Goal: Task Accomplishment & Management: Manage account settings

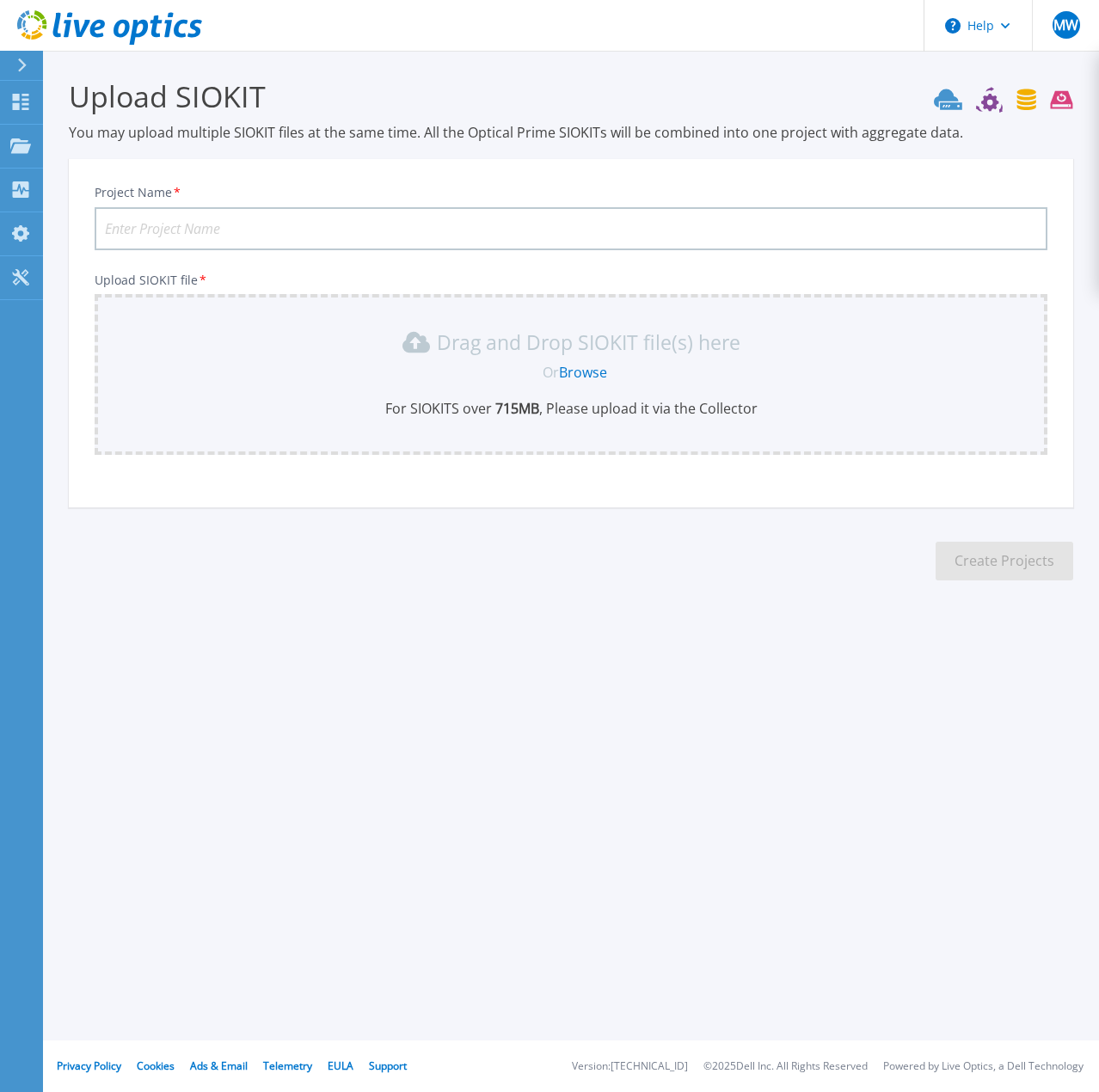
click at [214, 236] on input "Project Name *" at bounding box center [570, 229] width 953 height 43
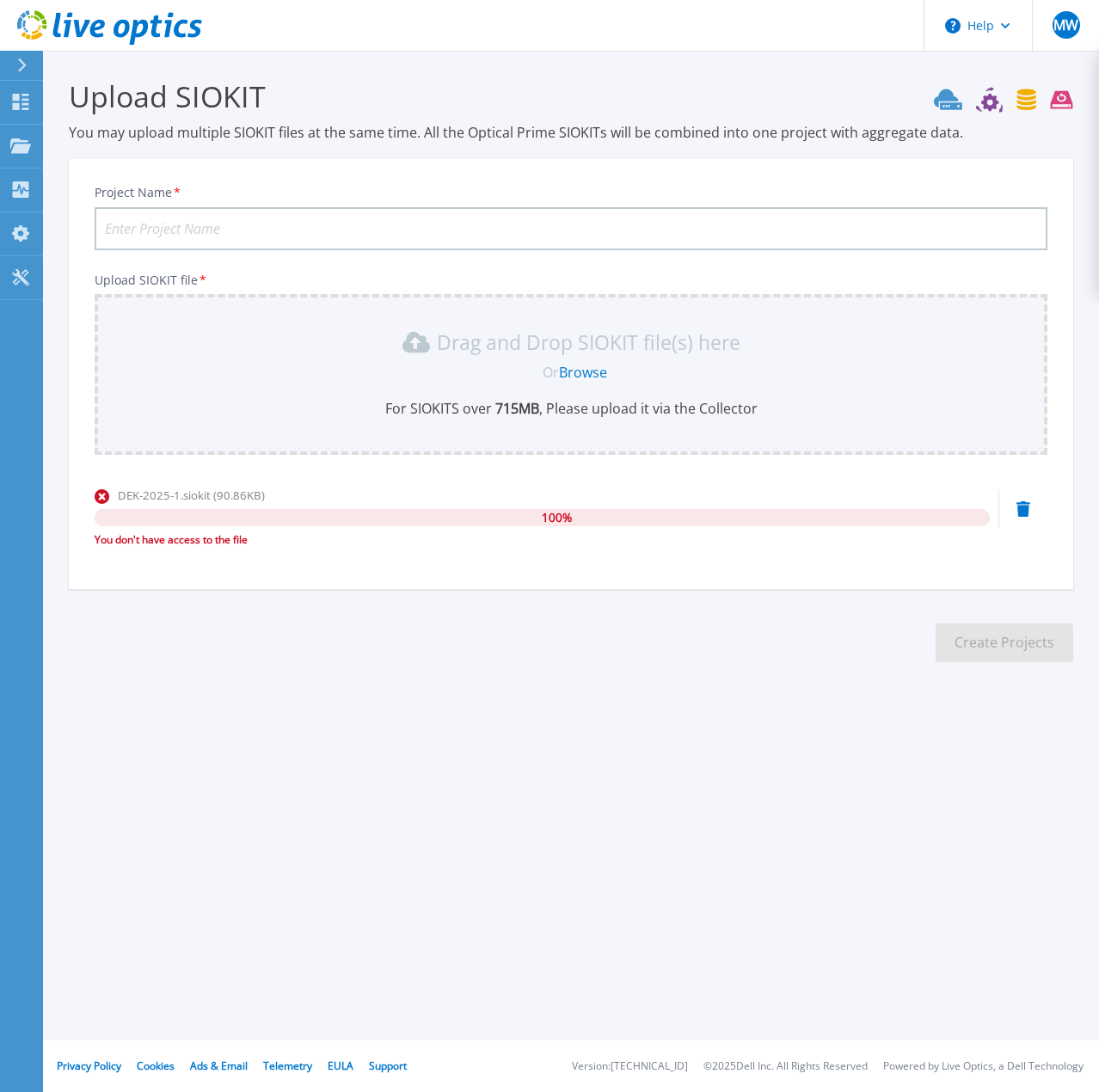
click at [266, 500] on div "DEK-2025-1.siokit (90.86KB)" at bounding box center [542, 495] width 895 height 18
click at [223, 543] on div "You don't have access to the file" at bounding box center [542, 540] width 895 height 18
click at [1031, 503] on div "DEK-2025-1.siokit (90.86KB) 100 % You don't have access to the file" at bounding box center [570, 523] width 953 height 73
click at [1024, 507] on icon at bounding box center [1024, 509] width 14 height 16
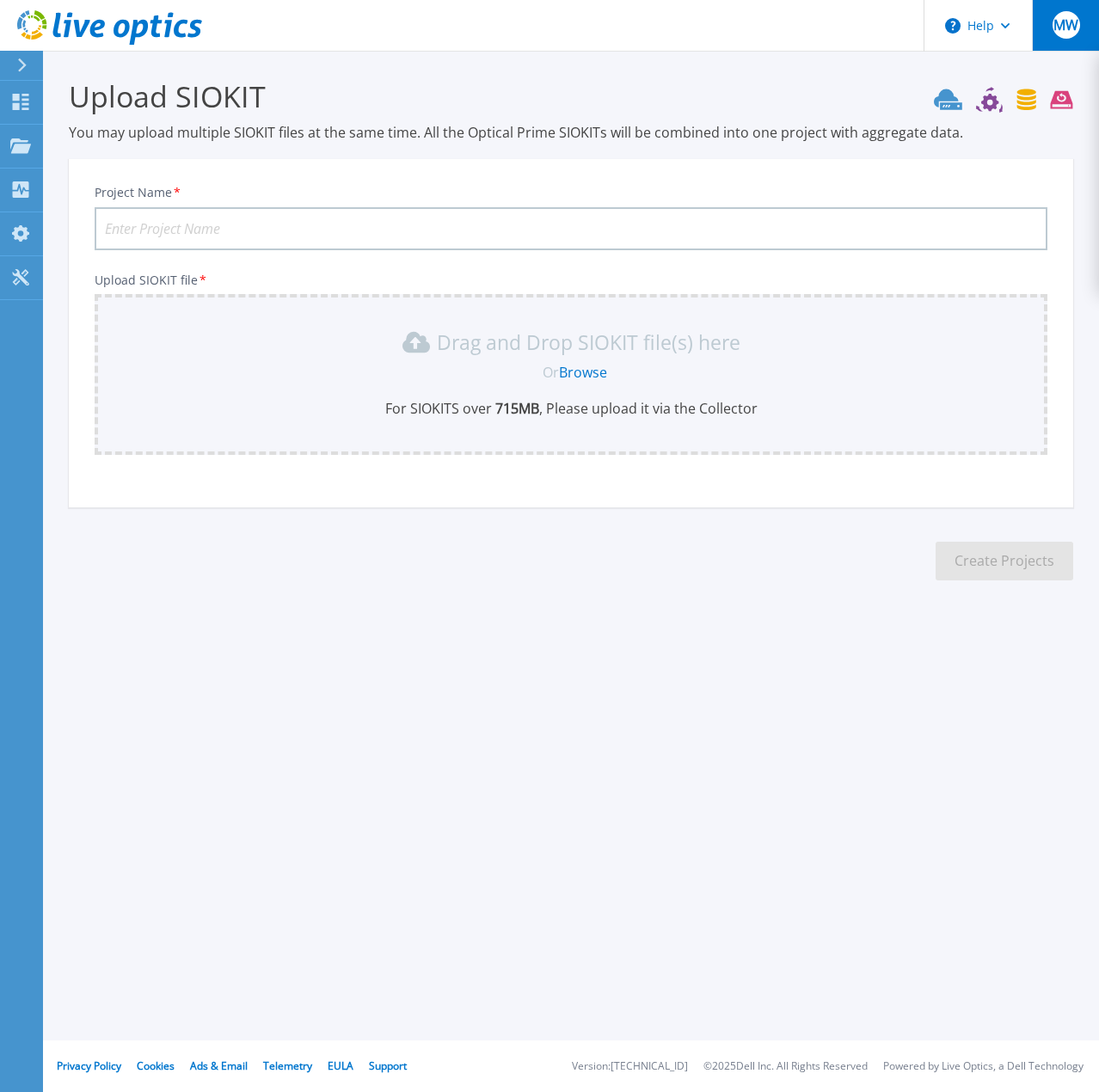
click at [1066, 30] on span "MW" at bounding box center [1066, 25] width 25 height 14
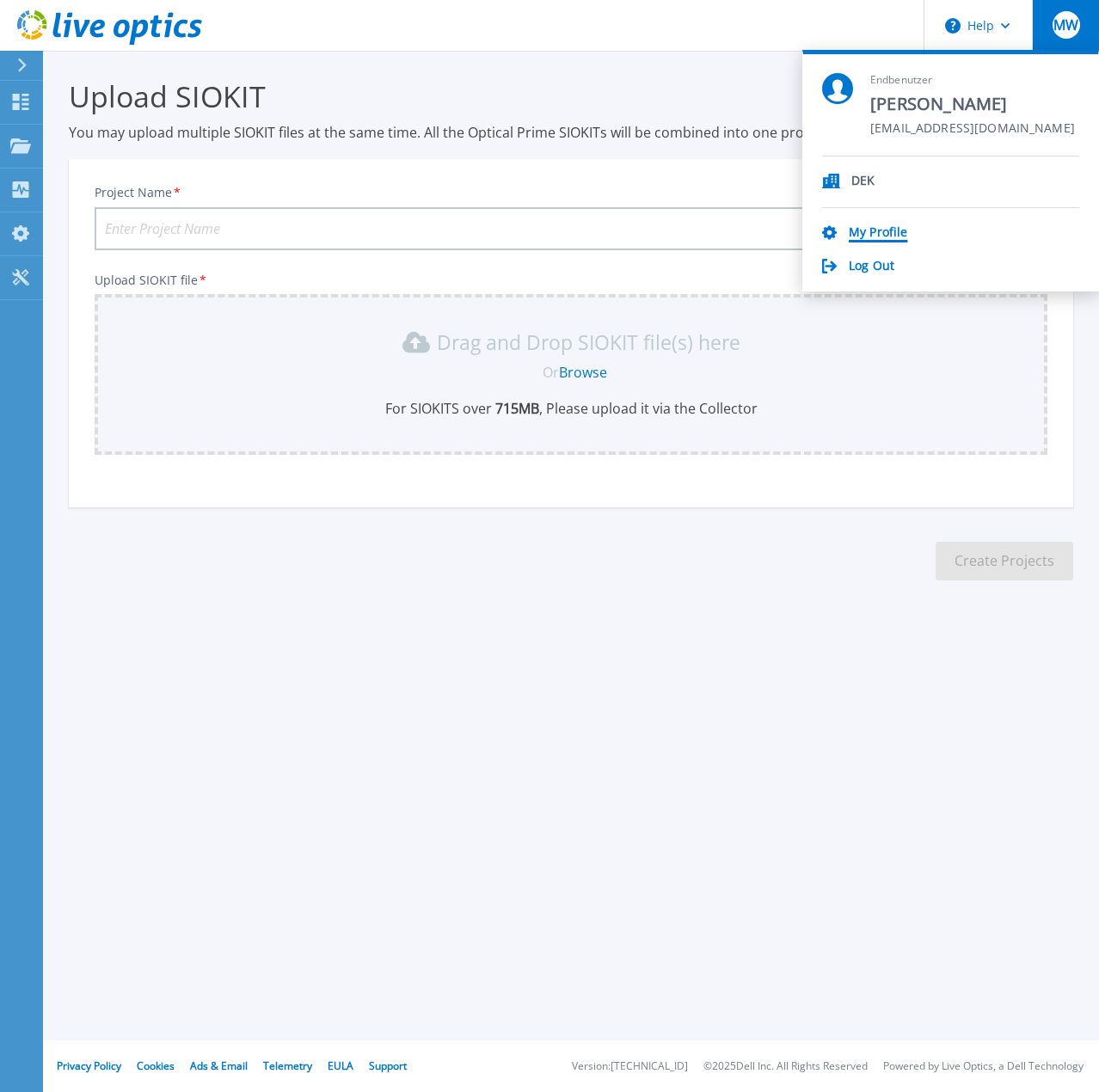
click at [883, 235] on link "My Profile" at bounding box center [879, 233] width 59 height 17
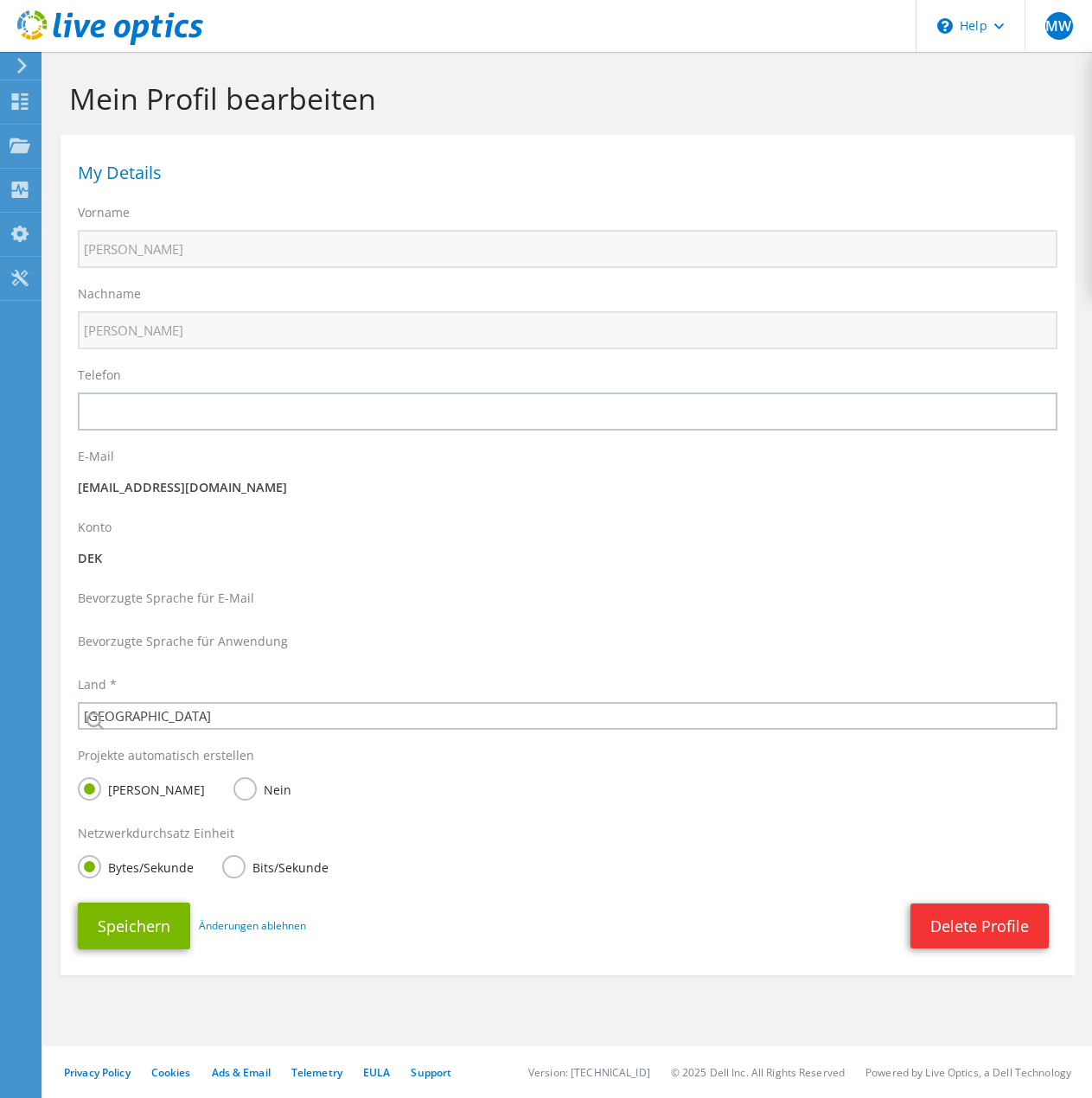
select select "56"
